Goal: Information Seeking & Learning: Learn about a topic

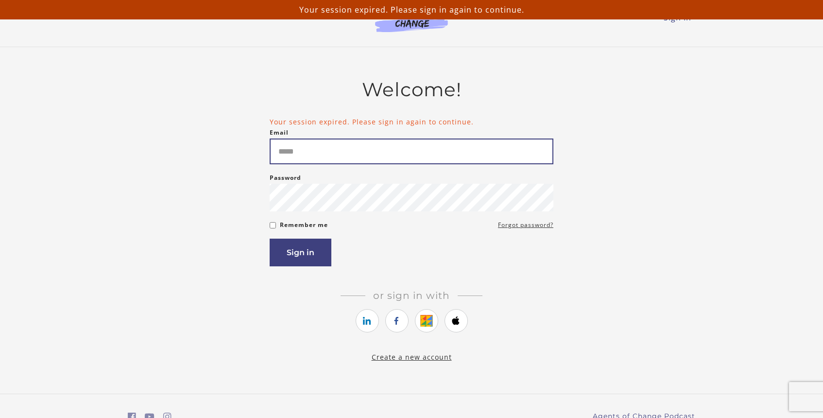
type input "**********"
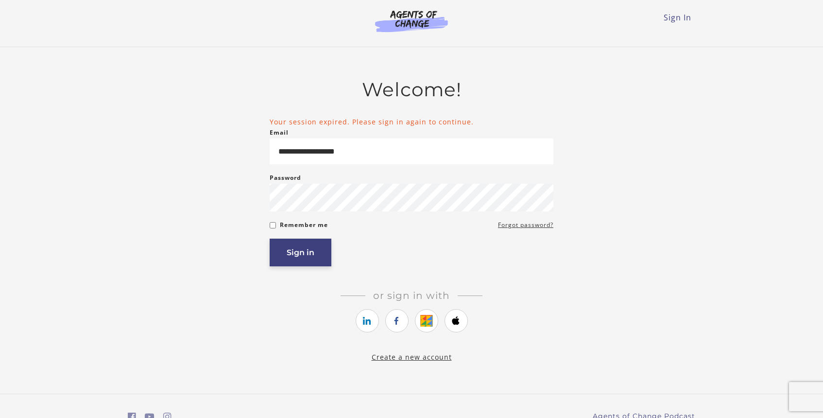
click at [298, 249] on button "Sign in" at bounding box center [301, 252] width 62 height 28
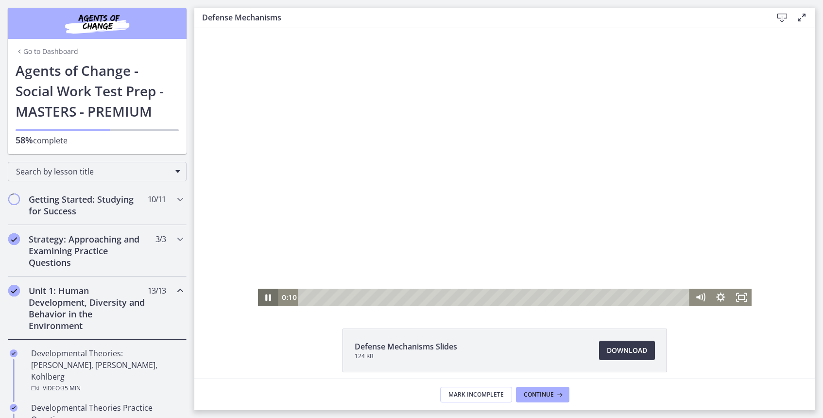
click at [268, 299] on icon "Pause" at bounding box center [268, 296] width 20 height 17
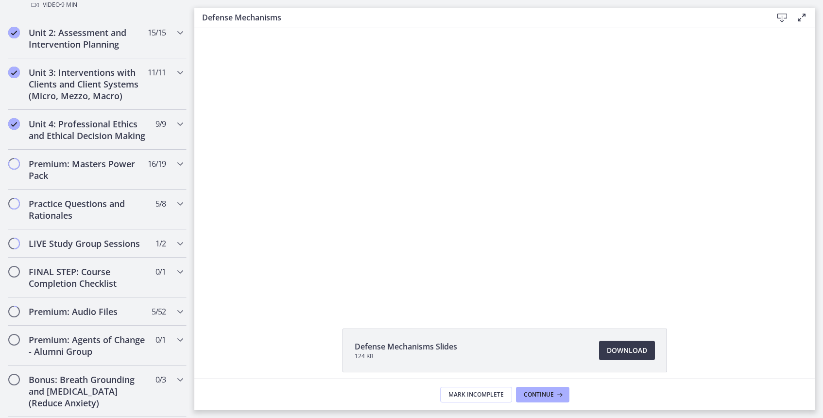
scroll to position [858, 0]
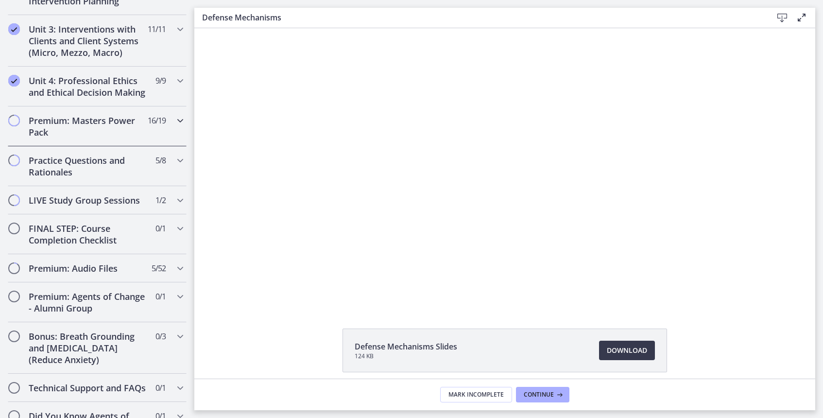
click at [46, 115] on h2 "Premium: Masters Power Pack" at bounding box center [88, 126] width 118 height 23
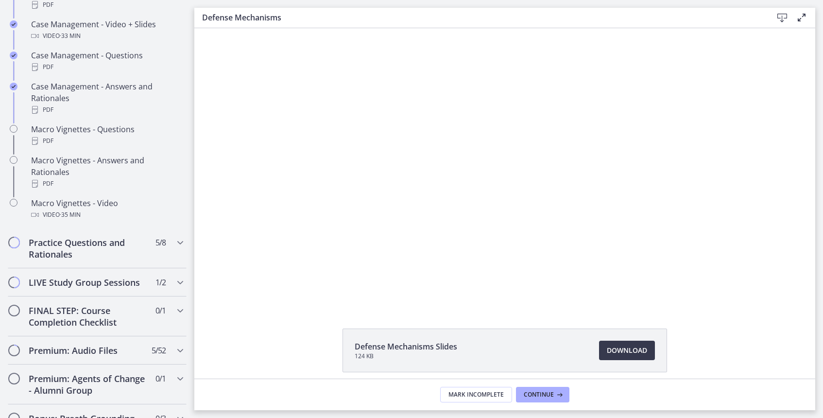
scroll to position [1044, 0]
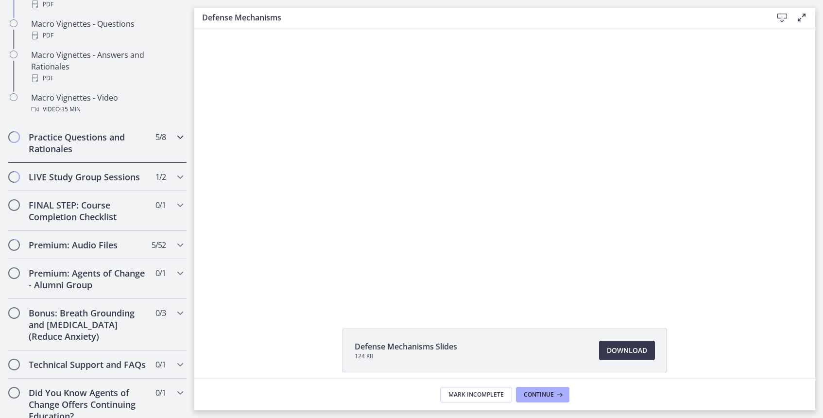
click at [90, 138] on h2 "Practice Questions and Rationales" at bounding box center [88, 142] width 118 height 23
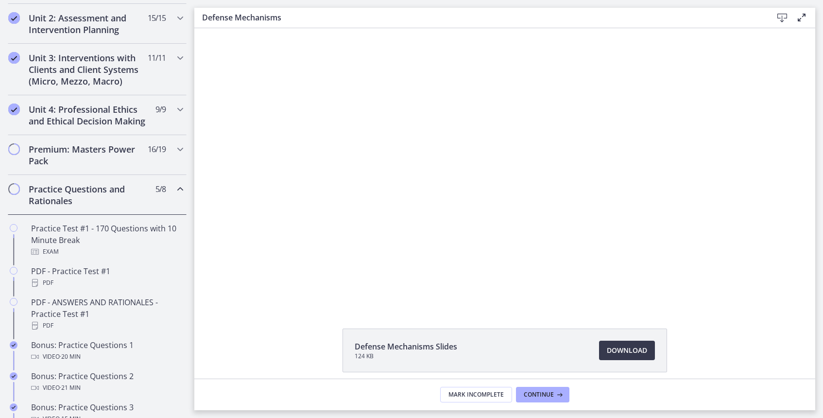
scroll to position [0, 0]
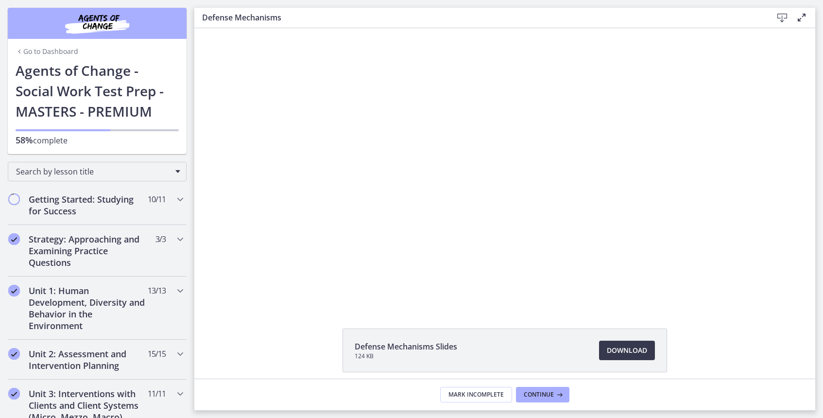
click at [86, 182] on div "Search by lesson title" at bounding box center [97, 169] width 194 height 31
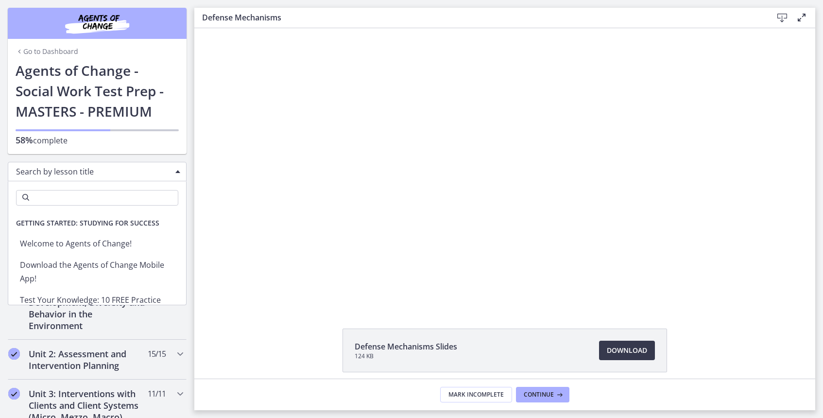
click at [90, 169] on span "Search by lesson title" at bounding box center [93, 171] width 154 height 11
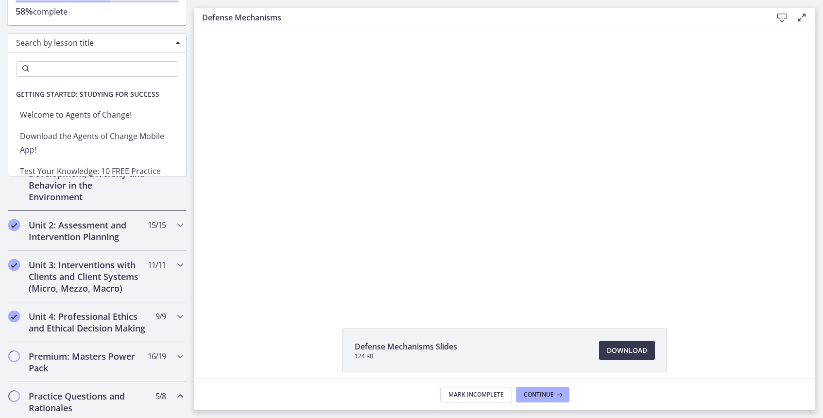
scroll to position [130, 0]
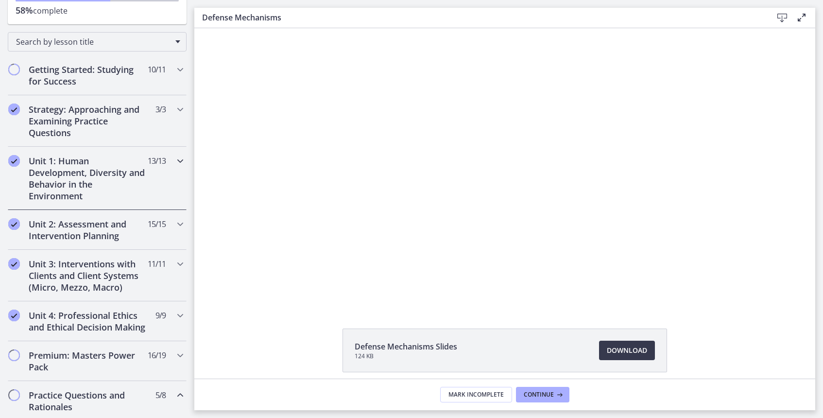
click at [120, 197] on h2 "Unit 1: Human Development, Diversity and Behavior in the Environment" at bounding box center [88, 178] width 118 height 47
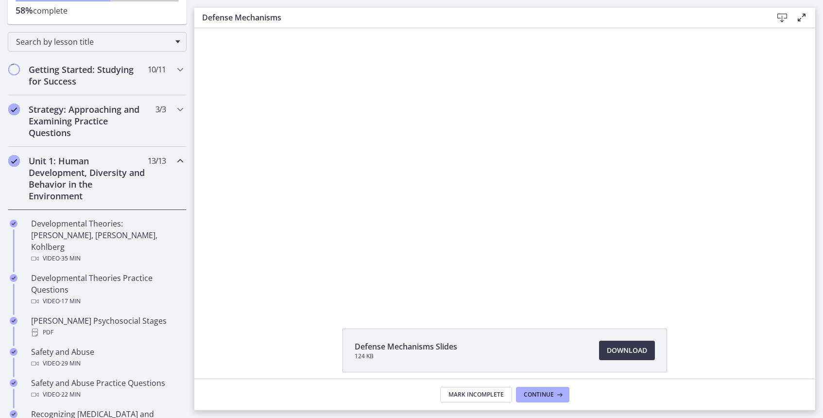
click at [179, 159] on icon "Chapters" at bounding box center [180, 161] width 12 height 12
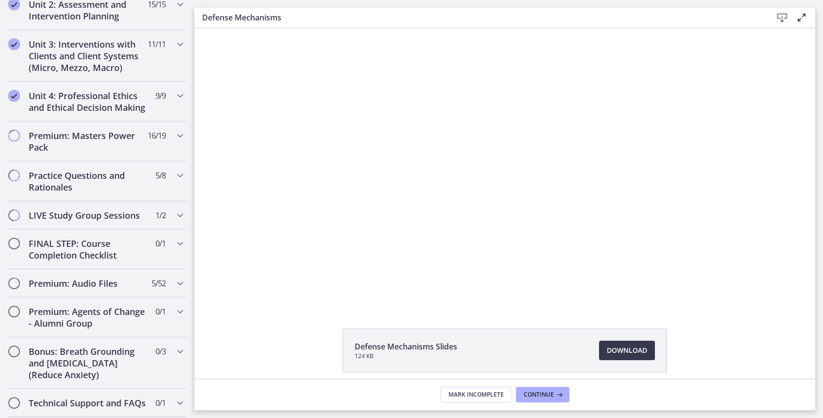
scroll to position [352, 0]
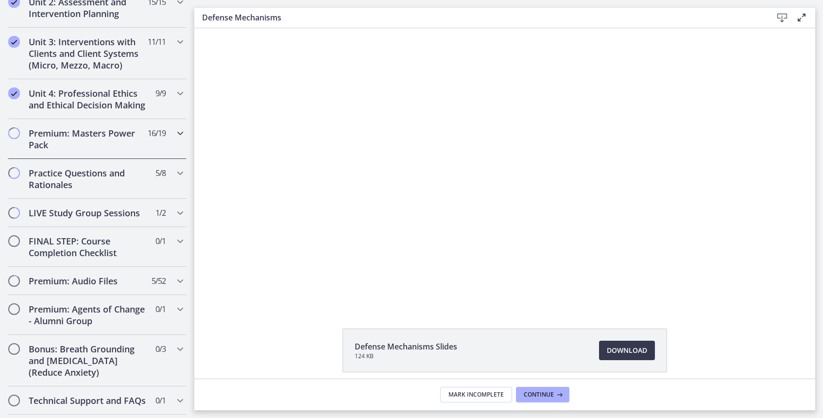
click at [176, 139] on div "Premium: Masters Power Pack 16 / 19 Completed" at bounding box center [97, 139] width 179 height 40
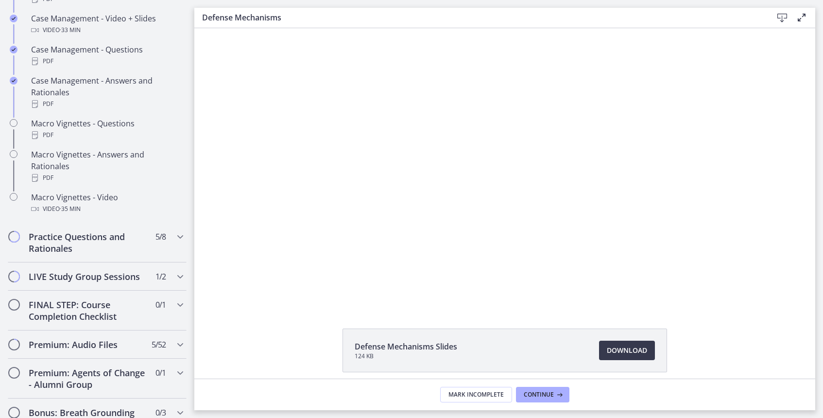
scroll to position [945, 0]
click at [105, 230] on h2 "Practice Questions and Rationales" at bounding box center [88, 241] width 118 height 23
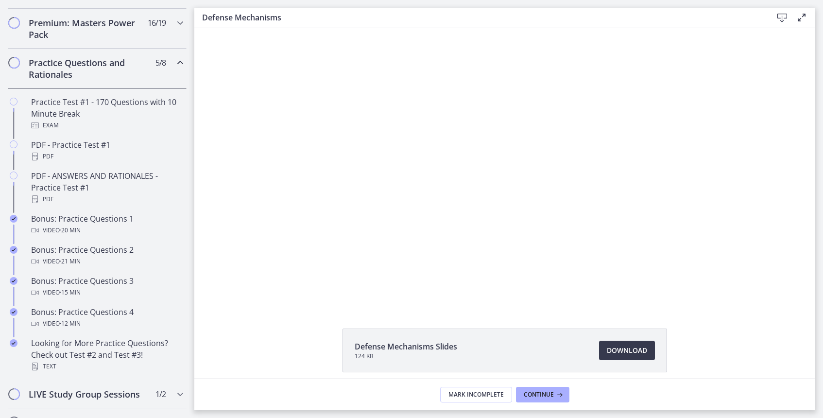
scroll to position [460, 0]
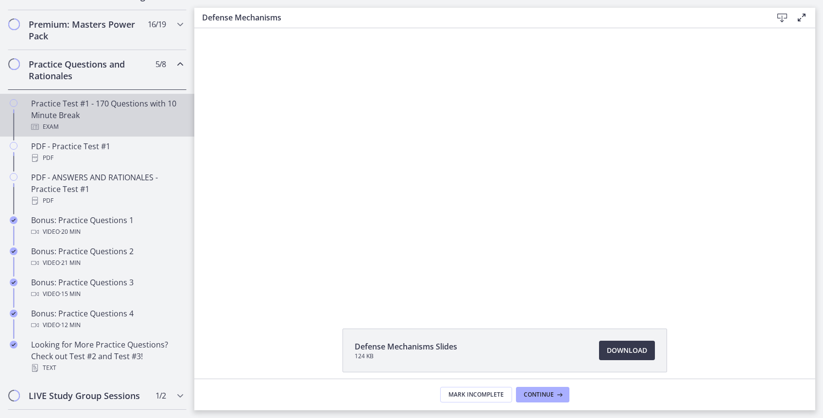
click at [80, 105] on div "Practice Test #1 - 170 Questions with 10 Minute Break Exam" at bounding box center [107, 115] width 152 height 35
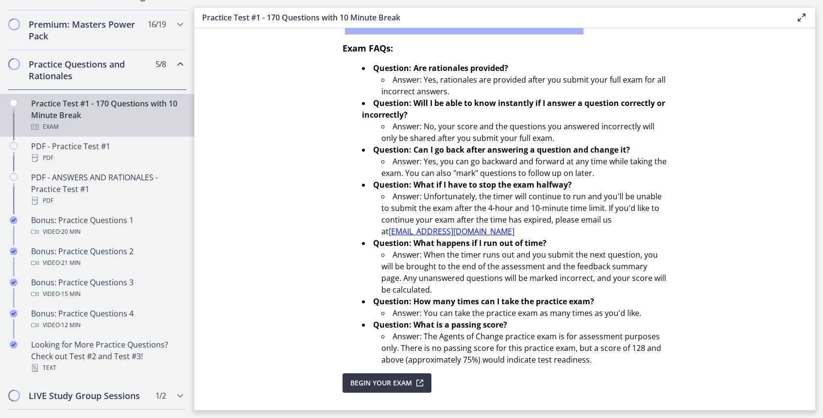
scroll to position [270, 0]
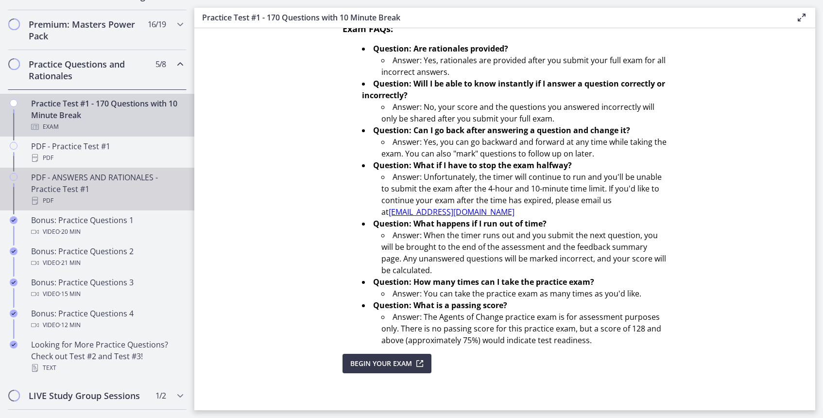
click at [53, 179] on div "PDF - ANSWERS AND RATIONALES - Practice Test #1 PDF" at bounding box center [107, 188] width 152 height 35
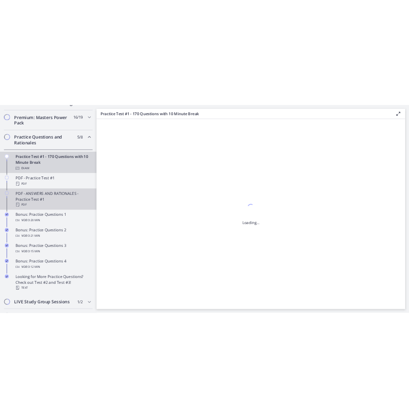
scroll to position [0, 0]
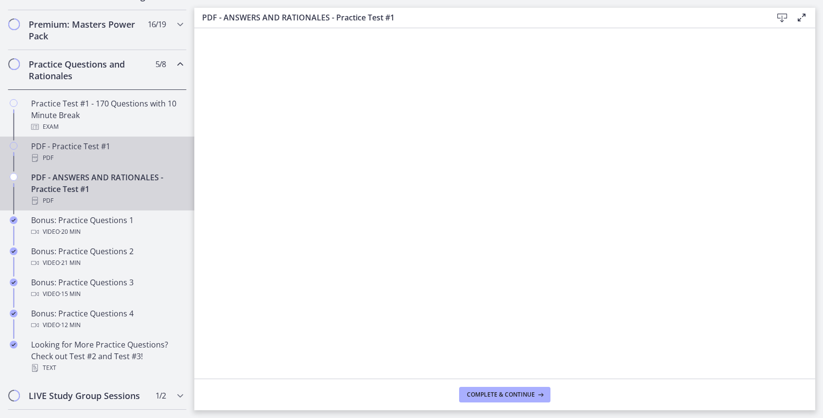
click at [71, 150] on div "PDF - Practice Test #1 PDF" at bounding box center [107, 151] width 152 height 23
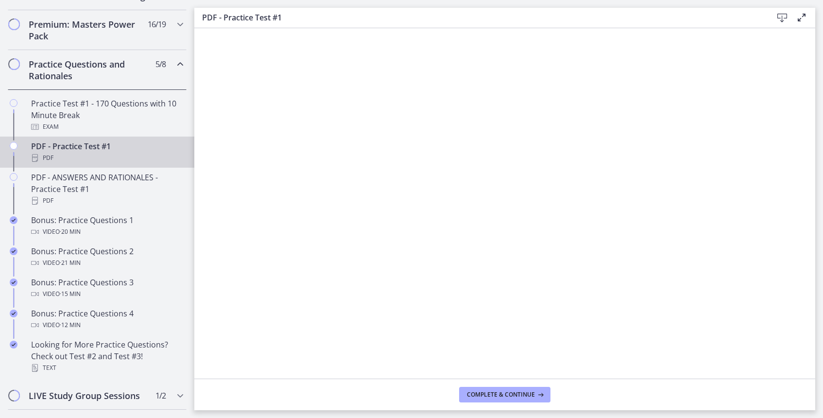
click at [803, 19] on icon at bounding box center [801, 18] width 12 height 12
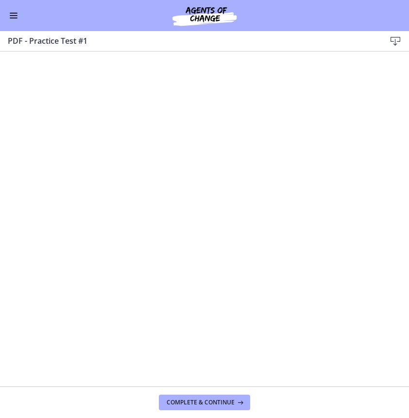
scroll to position [459, 0]
